Goal: Navigation & Orientation: Understand site structure

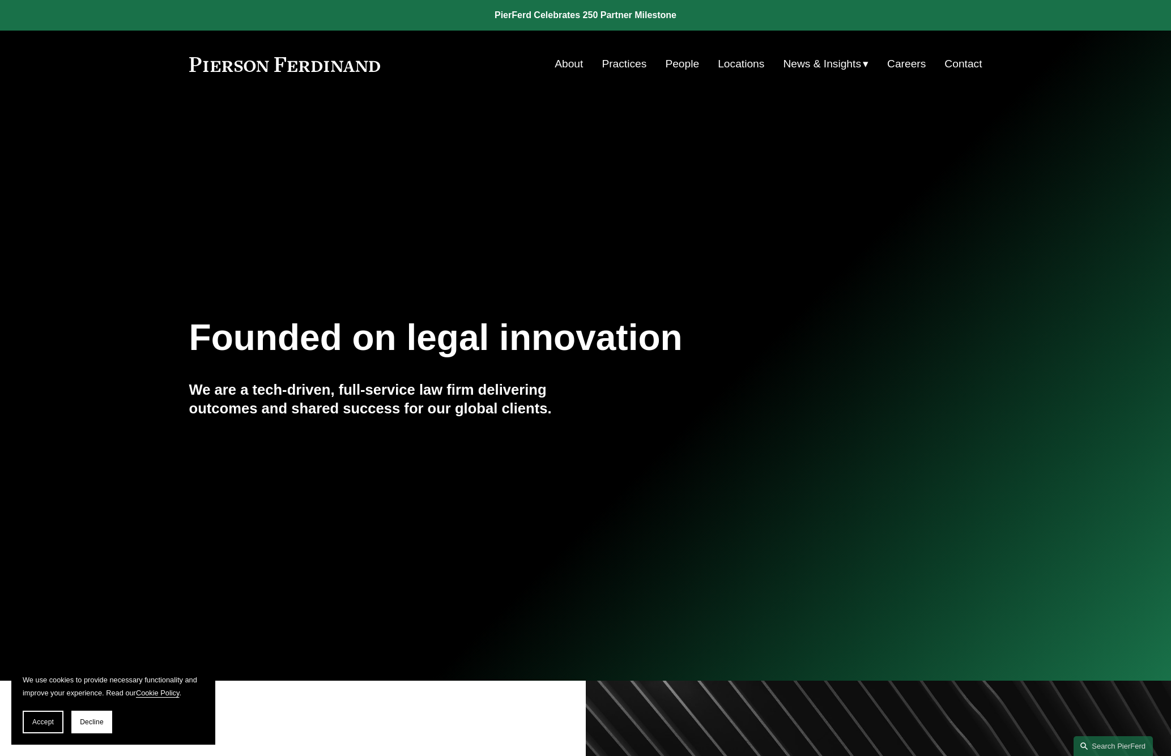
click at [897, 63] on link "Careers" at bounding box center [906, 64] width 39 height 22
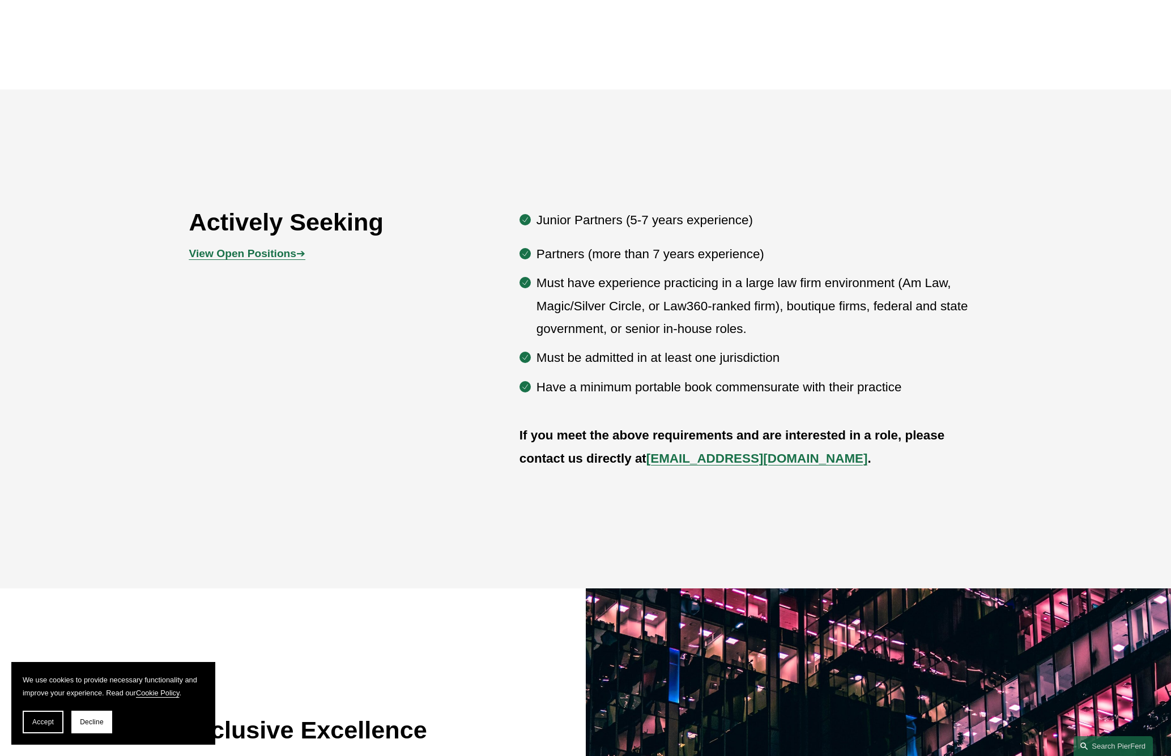
scroll to position [664, 0]
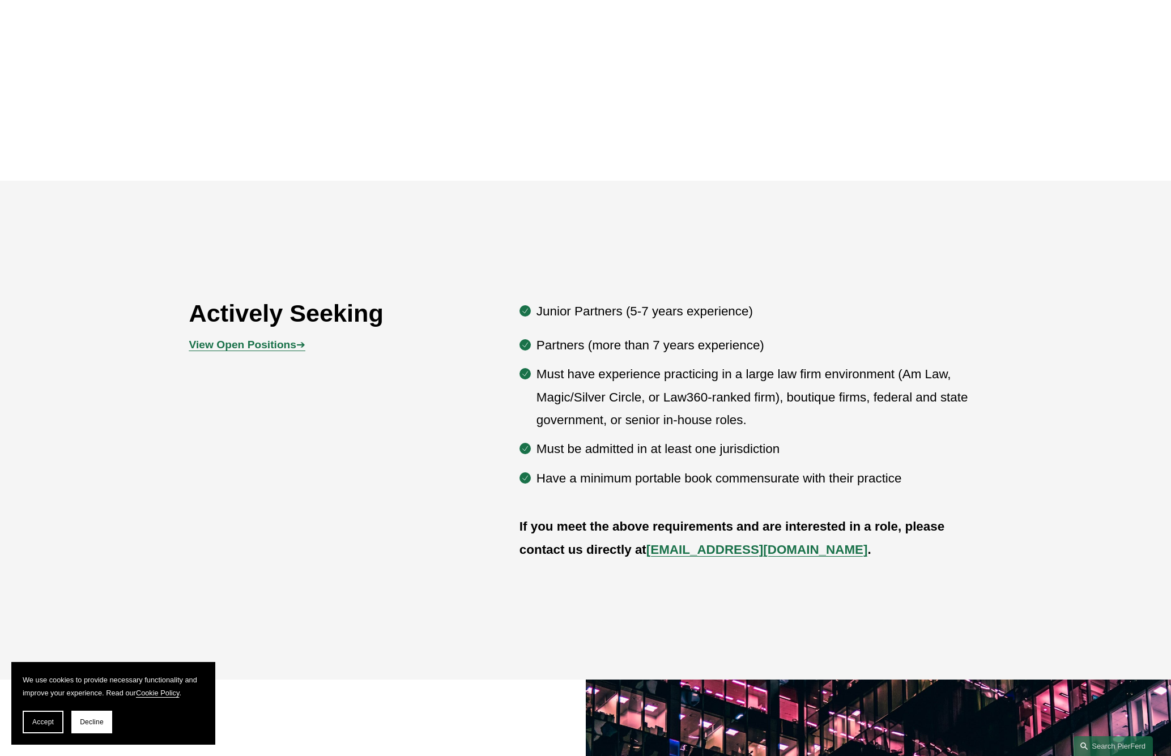
click at [279, 350] on strong "View Open Positions" at bounding box center [242, 345] width 107 height 12
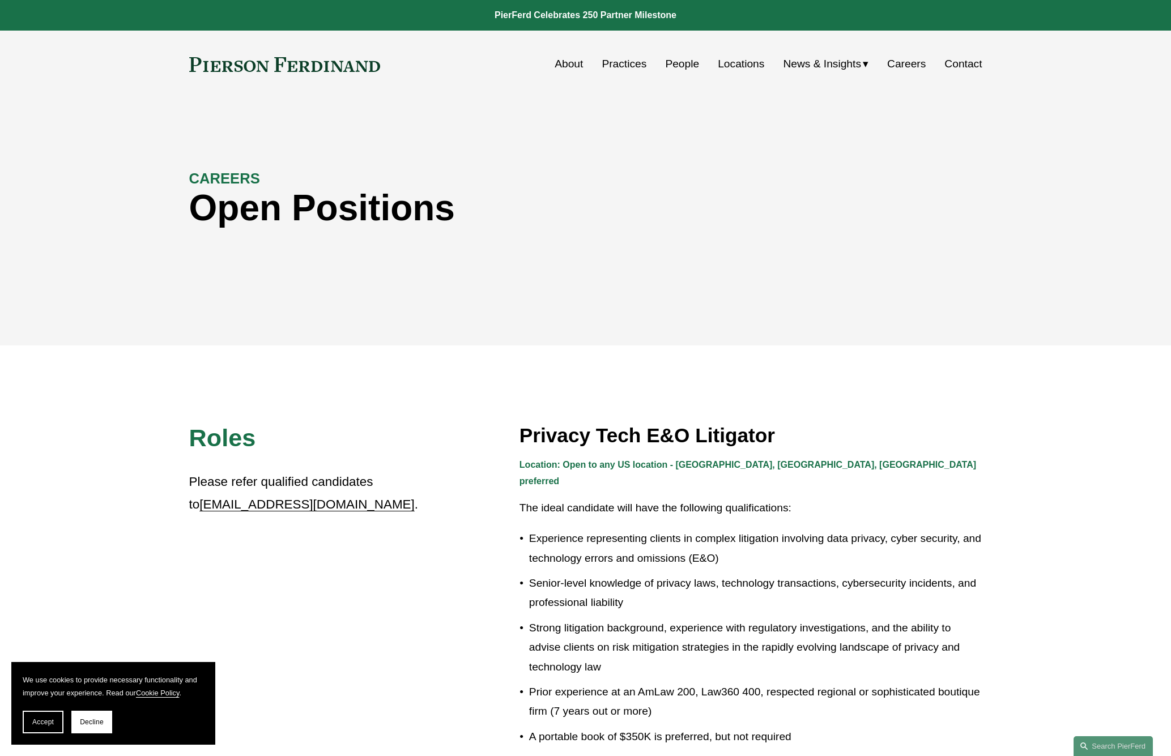
click at [735, 71] on link "Locations" at bounding box center [741, 64] width 46 height 22
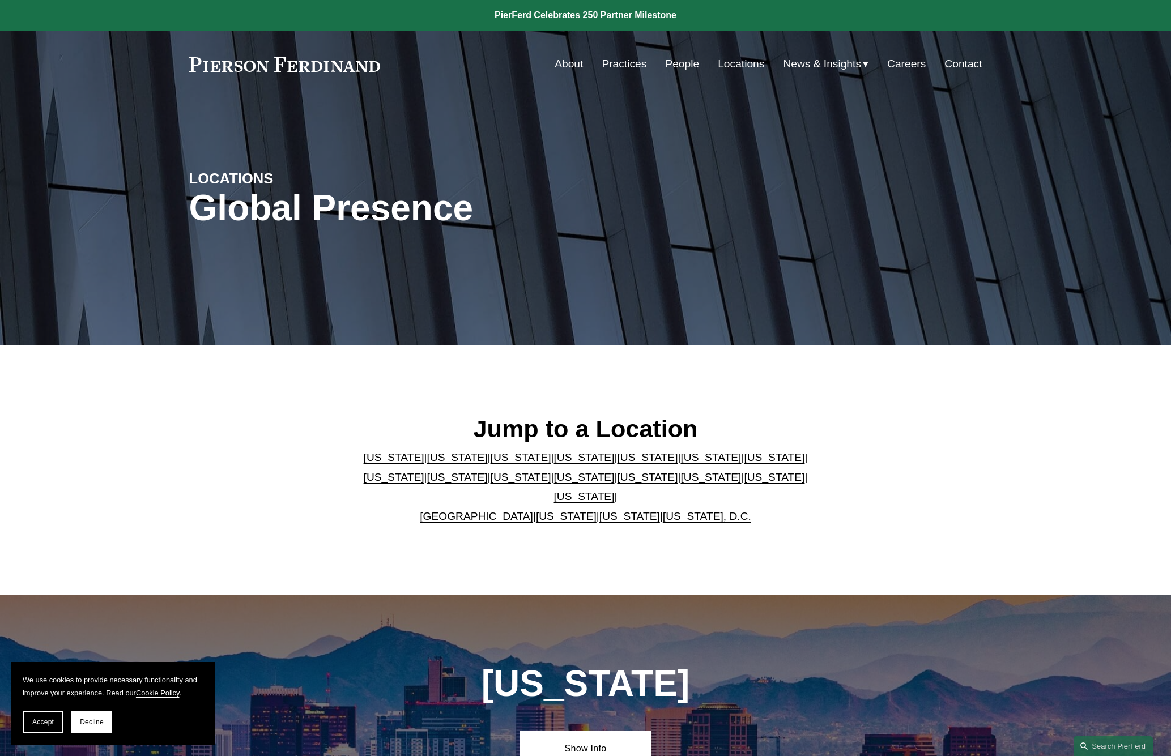
click at [366, 463] on link "[US_STATE]" at bounding box center [394, 457] width 61 height 12
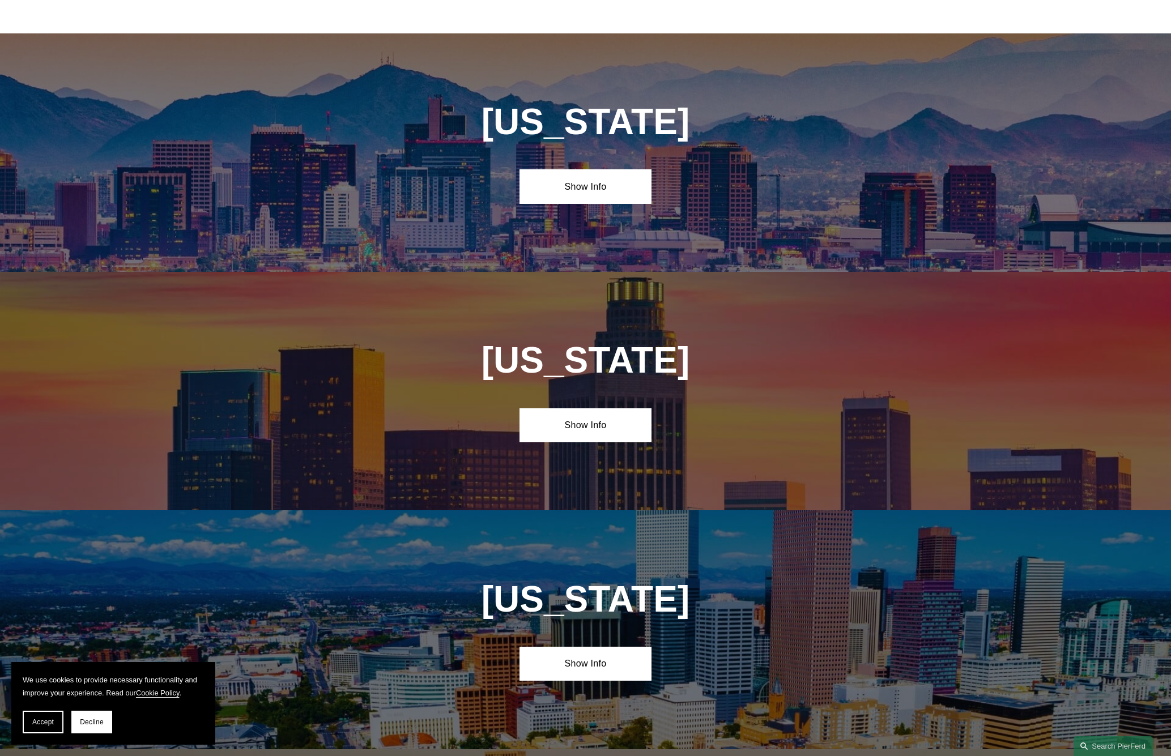
scroll to position [596, 0]
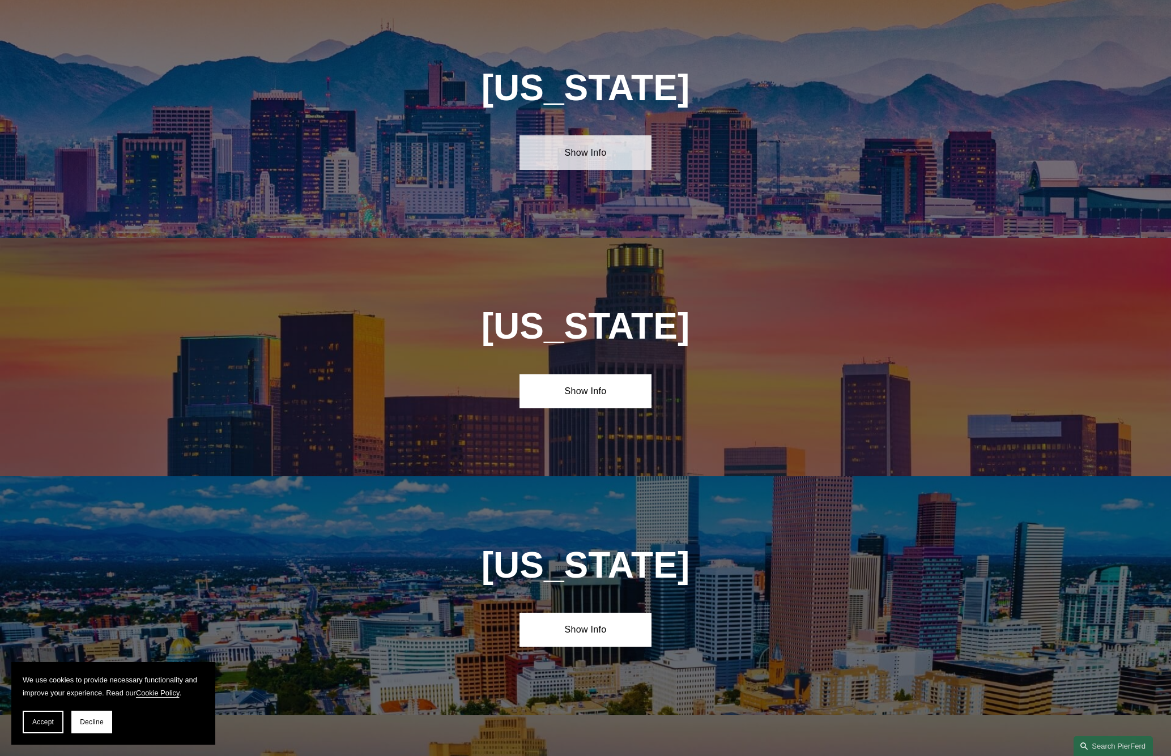
click at [587, 152] on link "Show Info" at bounding box center [585, 152] width 132 height 34
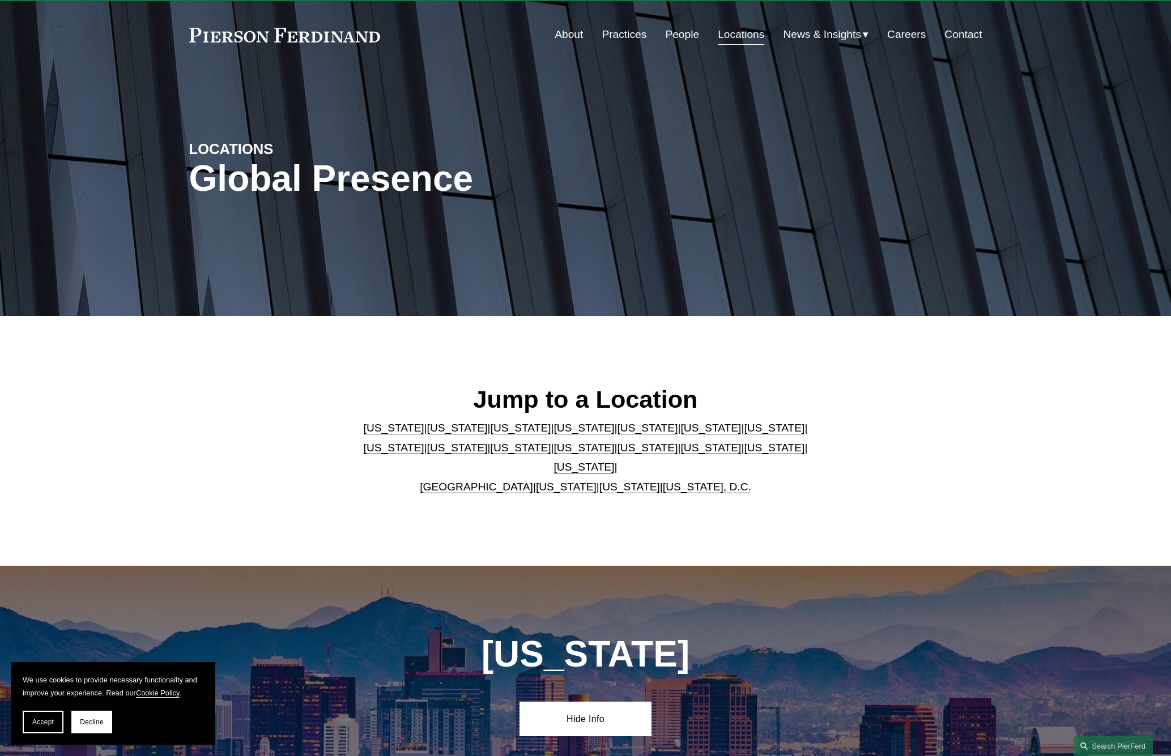
scroll to position [0, 0]
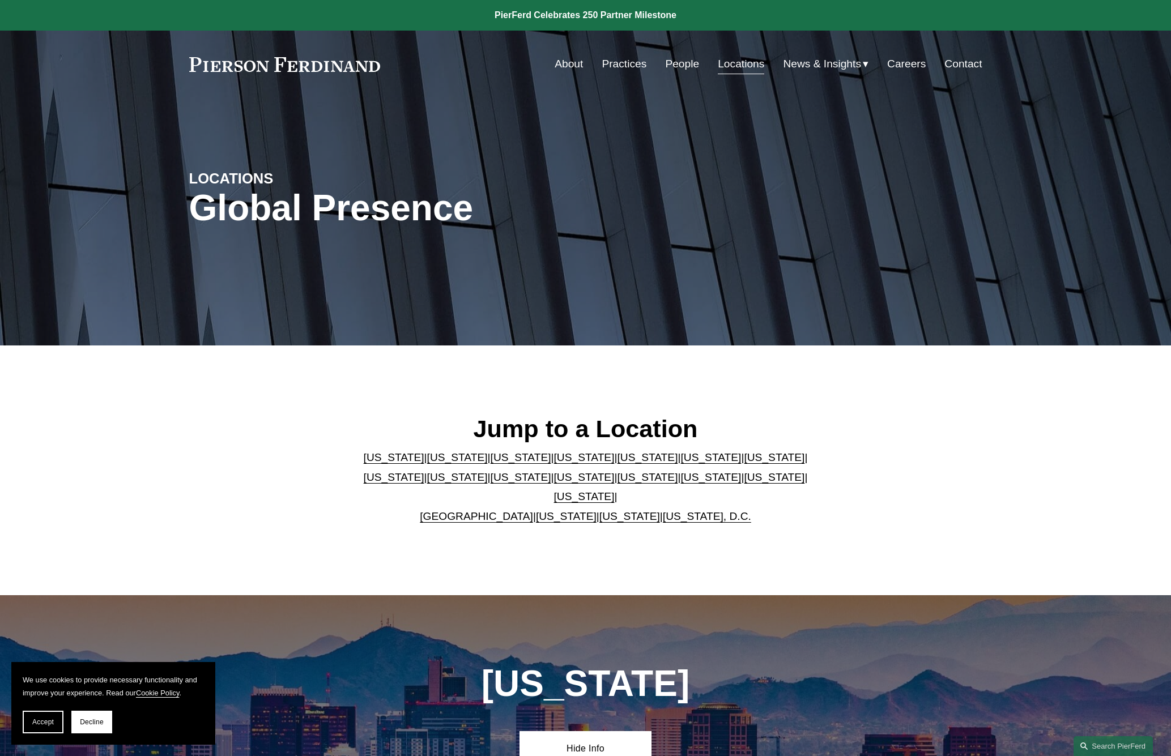
click at [559, 62] on link "About" at bounding box center [569, 64] width 28 height 22
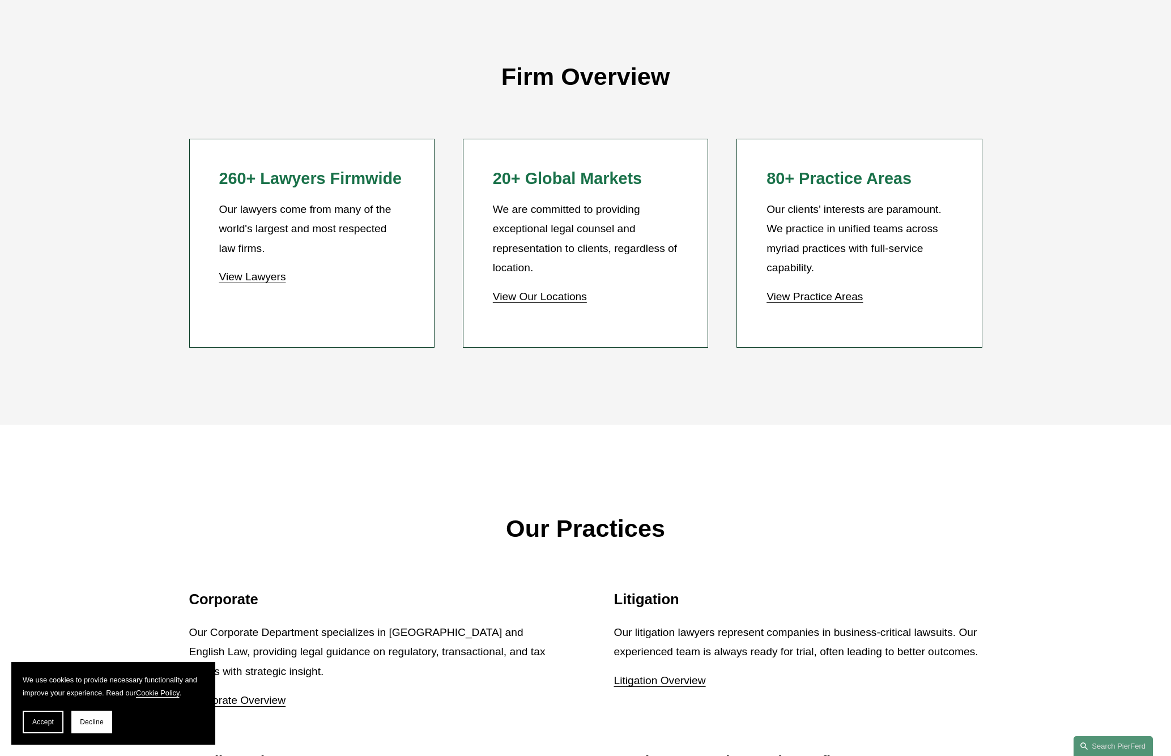
scroll to position [1076, 0]
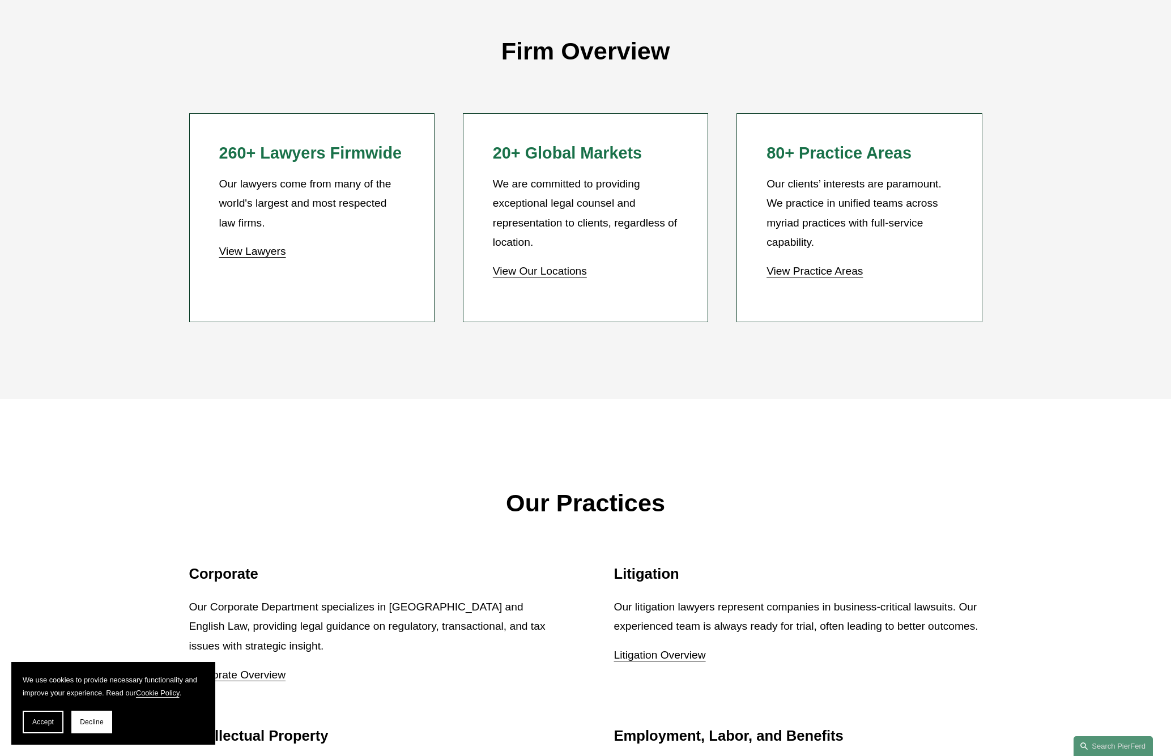
click at [838, 271] on link "View Practice Areas" at bounding box center [814, 271] width 96 height 12
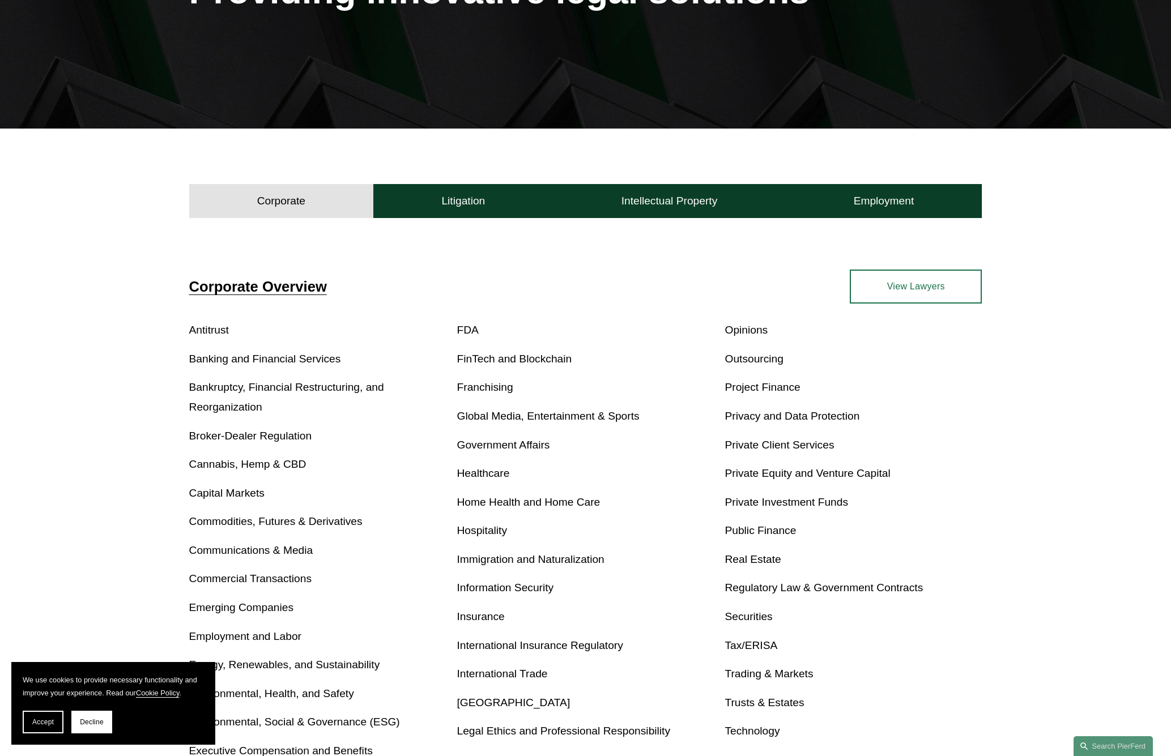
scroll to position [227, 0]
